Goal: Task Accomplishment & Management: Use online tool/utility

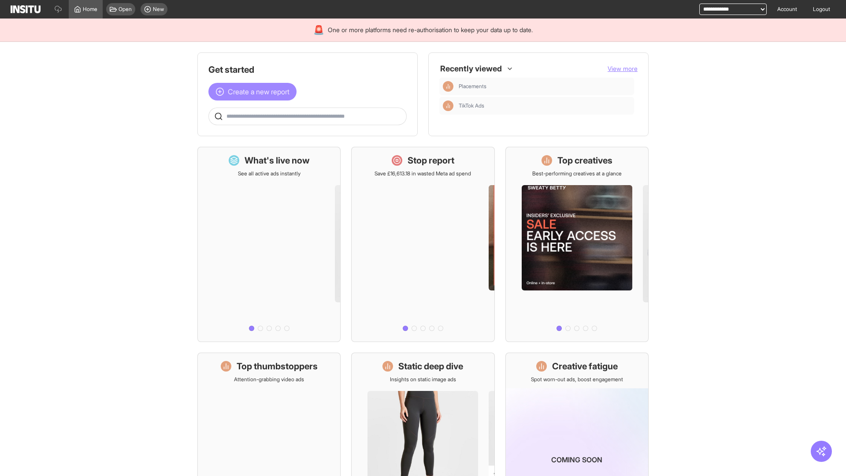
click at [255, 92] on span "Create a new report" at bounding box center [259, 91] width 62 height 11
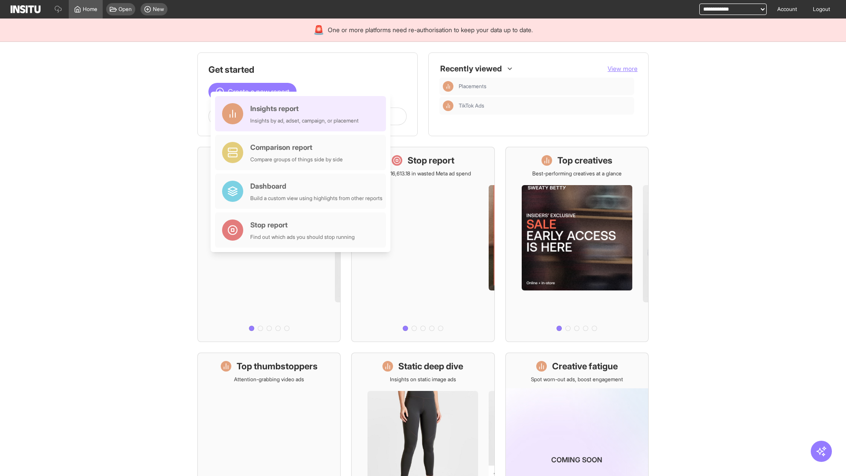
click at [303, 114] on div "Insights report Insights by ad, adset, campaign, or placement" at bounding box center [304, 113] width 108 height 21
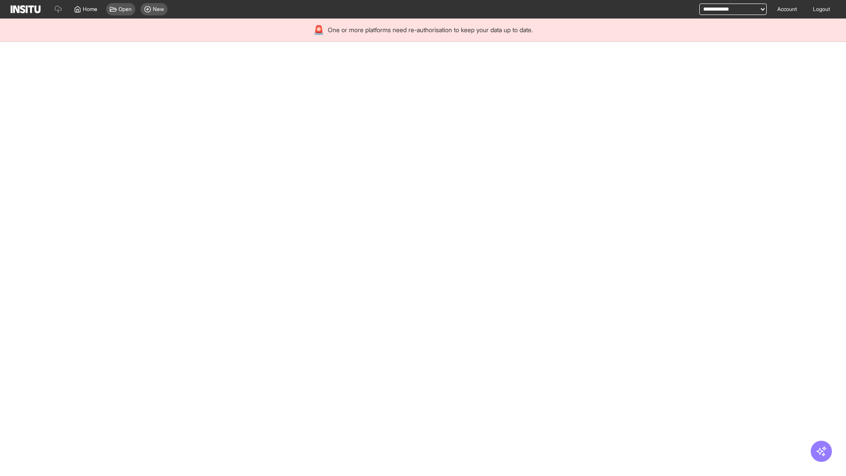
select select "**"
